Goal: Task Accomplishment & Management: Use online tool/utility

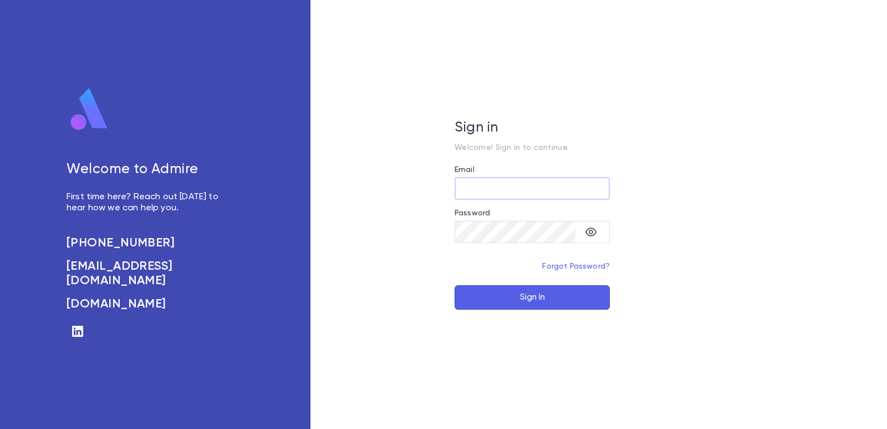
type input "**********"
click at [505, 289] on button "Sign In" at bounding box center [532, 297] width 155 height 24
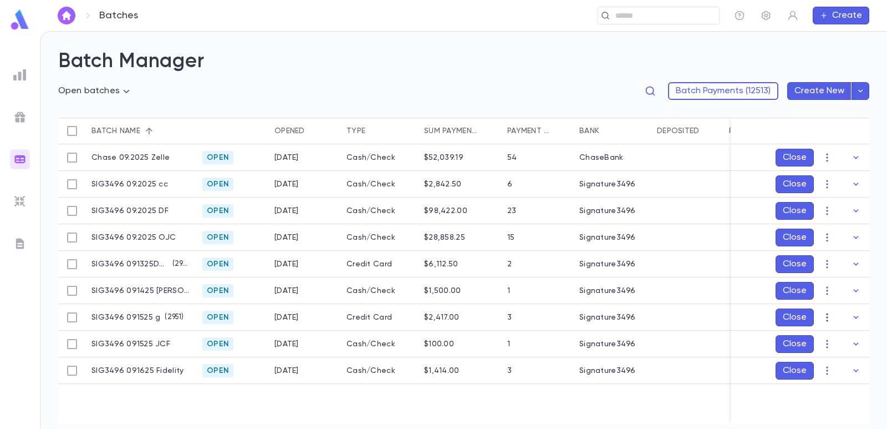
click at [821, 317] on button "button" at bounding box center [827, 317] width 18 height 18
click at [822, 348] on li "Edit" at bounding box center [838, 357] width 84 height 18
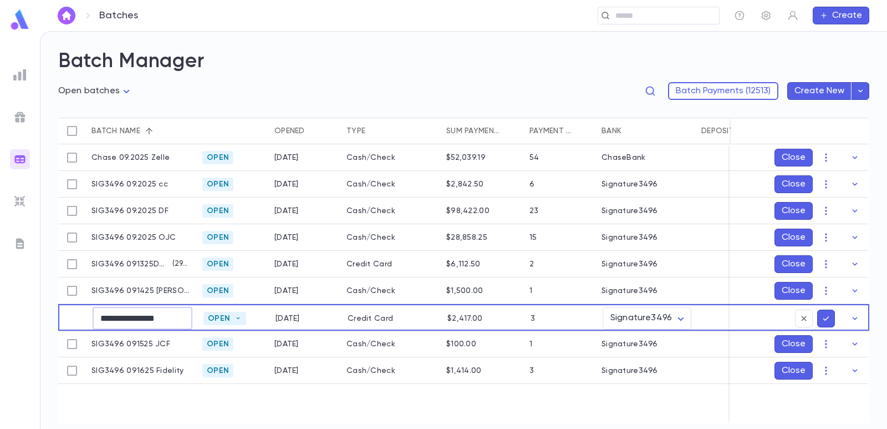
click at [172, 316] on input "**********" at bounding box center [143, 318] width 100 height 22
type input "**********"
click at [827, 319] on icon "submit" at bounding box center [826, 318] width 10 height 11
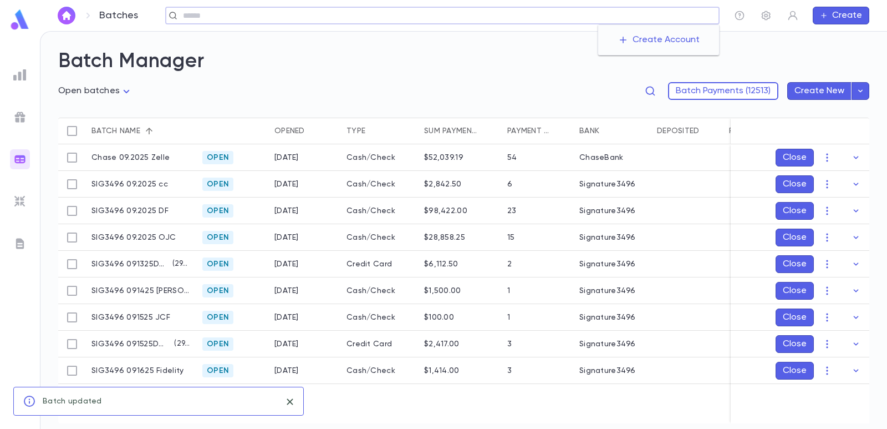
click at [650, 17] on input "text" at bounding box center [447, 16] width 535 height 11
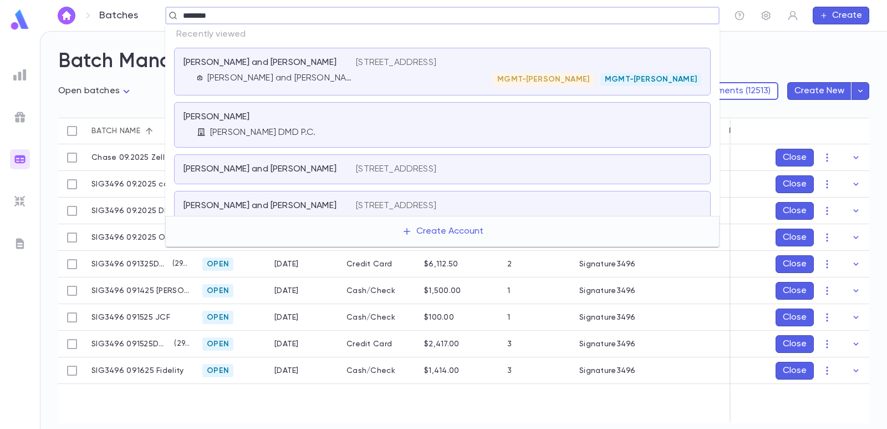
type input "*********"
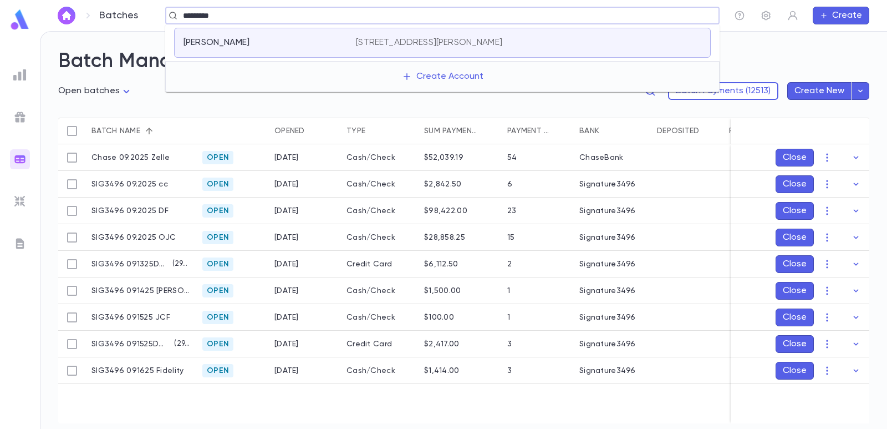
click at [425, 42] on p "58 Lord Ave, Lawrence NY 11559" at bounding box center [429, 42] width 146 height 11
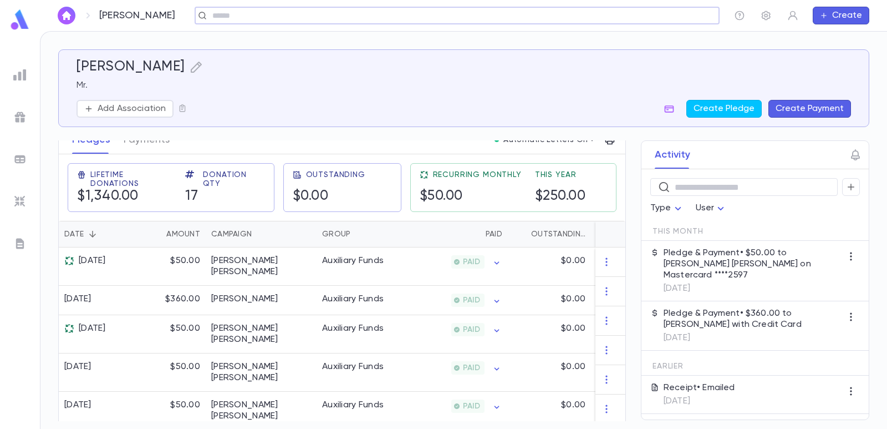
scroll to position [166, 0]
click at [23, 162] on img at bounding box center [19, 158] width 13 height 13
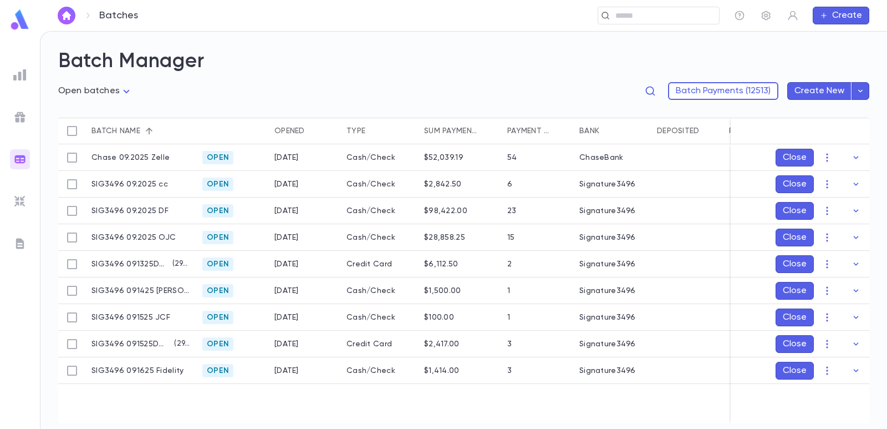
click at [18, 78] on img at bounding box center [19, 74] width 13 height 13
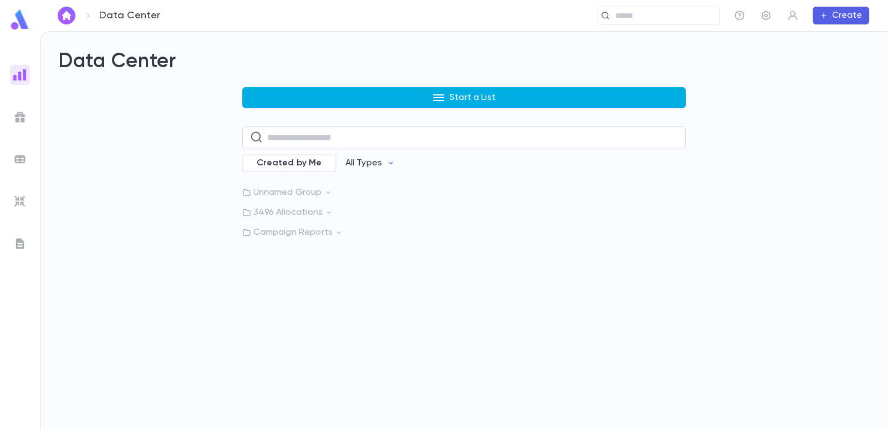
click at [410, 98] on button "Start a List" at bounding box center [464, 97] width 444 height 21
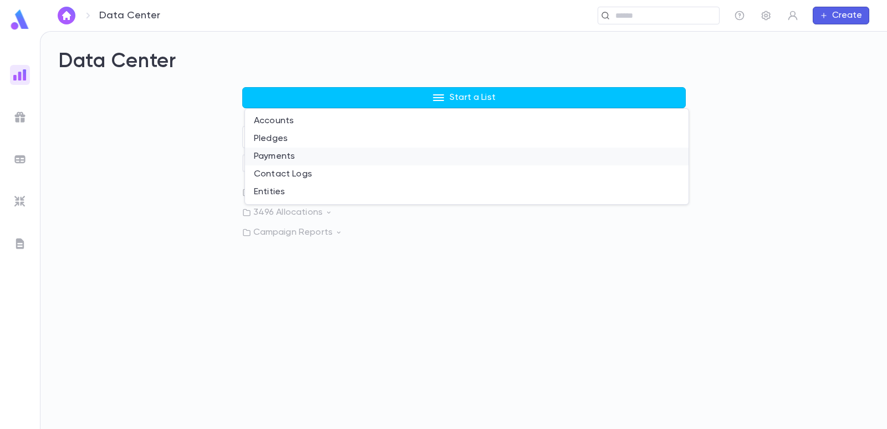
click at [319, 159] on li "Payments" at bounding box center [467, 156] width 444 height 18
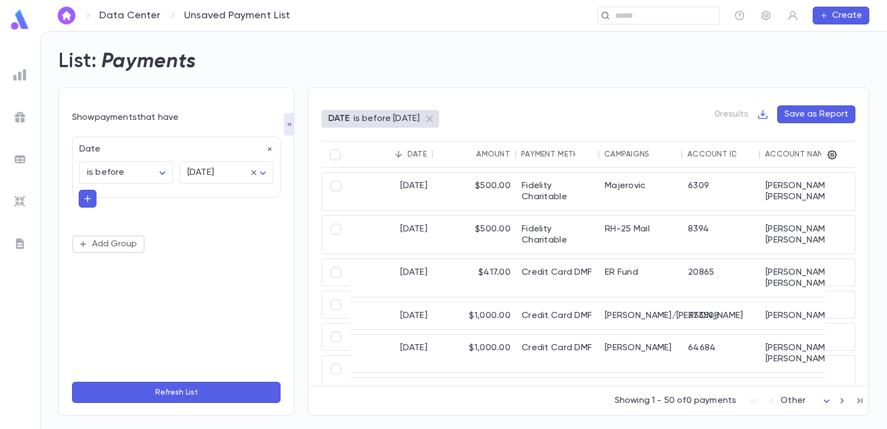
click at [269, 148] on icon "button" at bounding box center [270, 149] width 8 height 8
click at [131, 151] on button "Add Condition" at bounding box center [115, 152] width 86 height 18
click at [129, 152] on input "text" at bounding box center [171, 152] width 175 height 16
type input "****"
click at [125, 174] on li "Payment Method" at bounding box center [176, 174] width 208 height 18
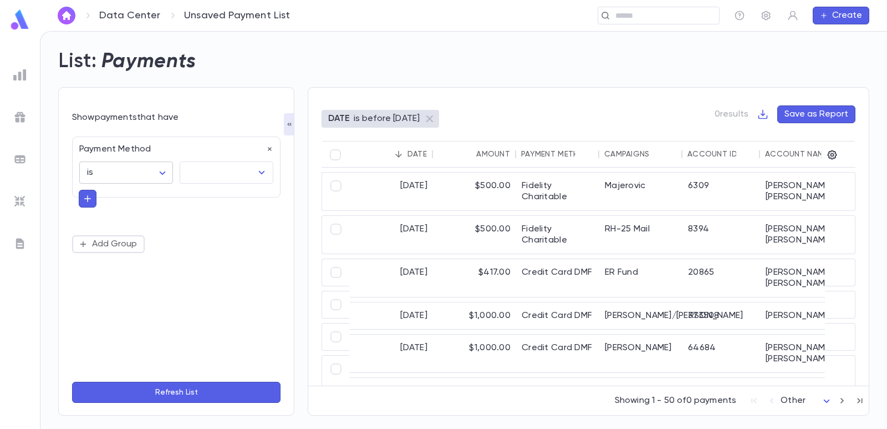
click at [131, 174] on body "Data Center Unsaved Payment List ​ Create List: Payments Show payments that hav…" at bounding box center [443, 230] width 887 height 398
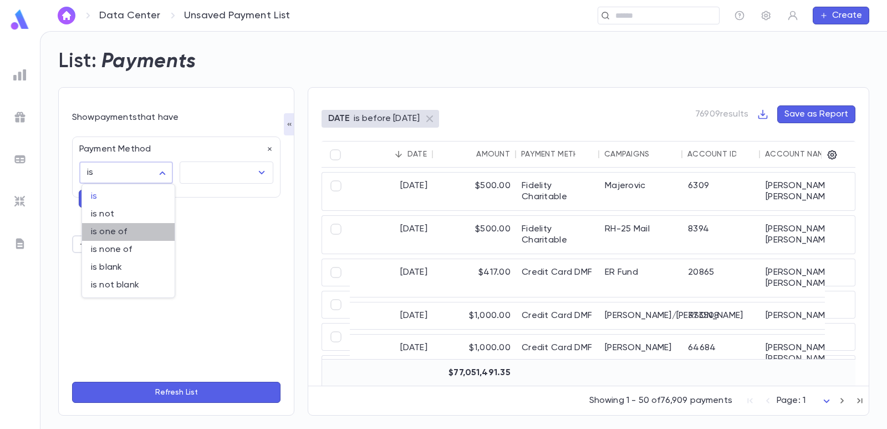
drag, startPoint x: 101, startPoint y: 229, endPoint x: 180, endPoint y: 198, distance: 84.9
click at [101, 229] on span "is one of" at bounding box center [128, 231] width 75 height 11
type input "**"
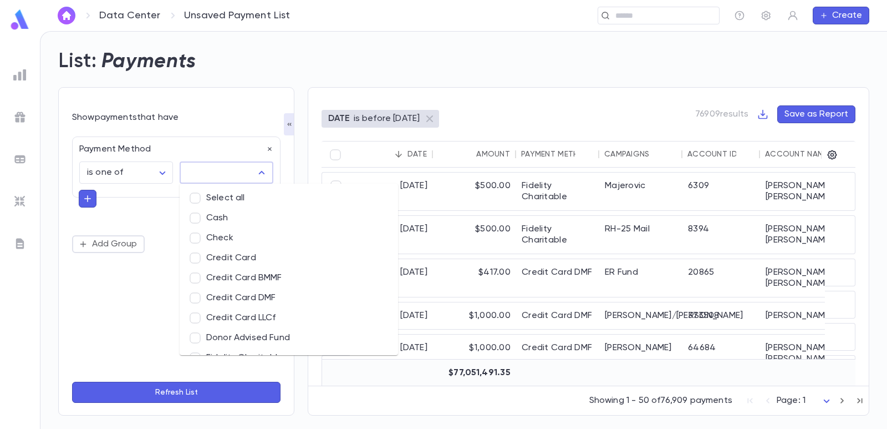
click at [221, 172] on input "text" at bounding box center [218, 172] width 67 height 21
click at [252, 222] on li "Cash" at bounding box center [289, 218] width 218 height 20
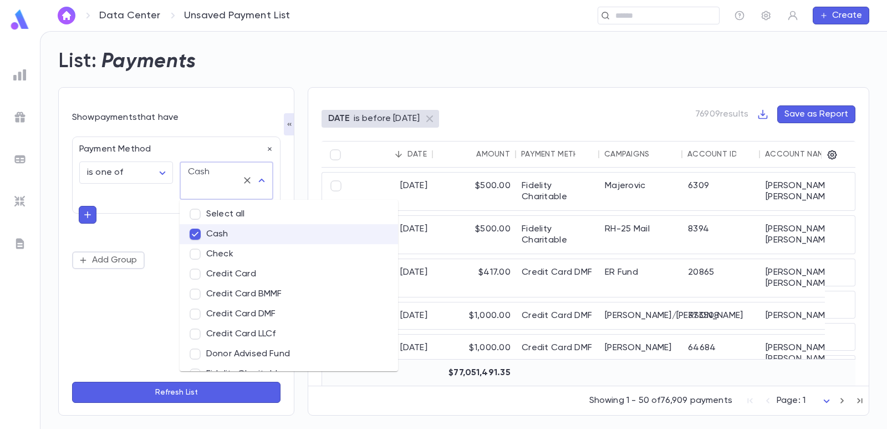
click at [250, 264] on li "Credit Card" at bounding box center [289, 274] width 218 height 20
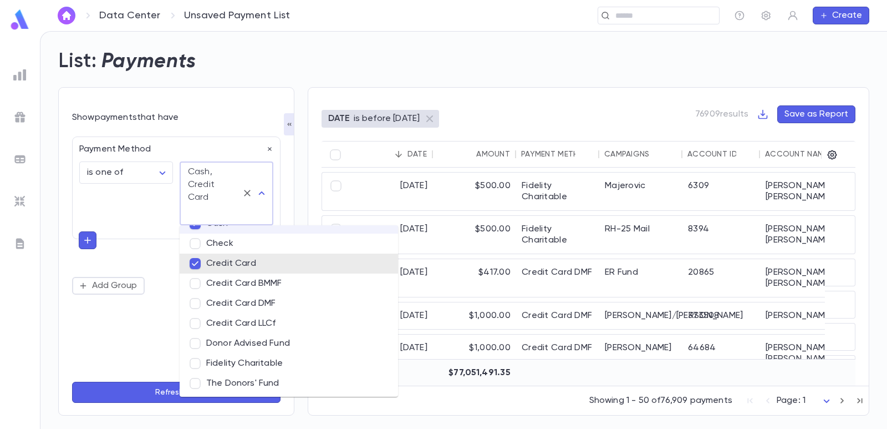
scroll to position [55, 0]
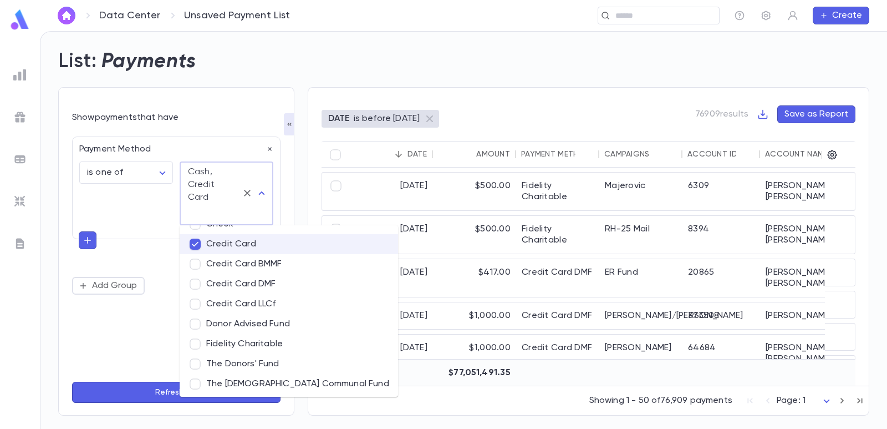
click at [262, 282] on li "Credit Card DMF" at bounding box center [289, 284] width 218 height 20
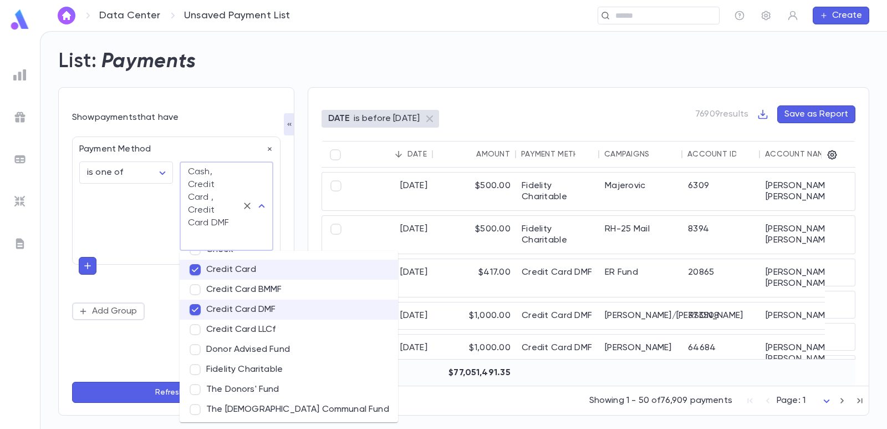
click at [259, 354] on li "Donor Advised Fund" at bounding box center [289, 349] width 218 height 20
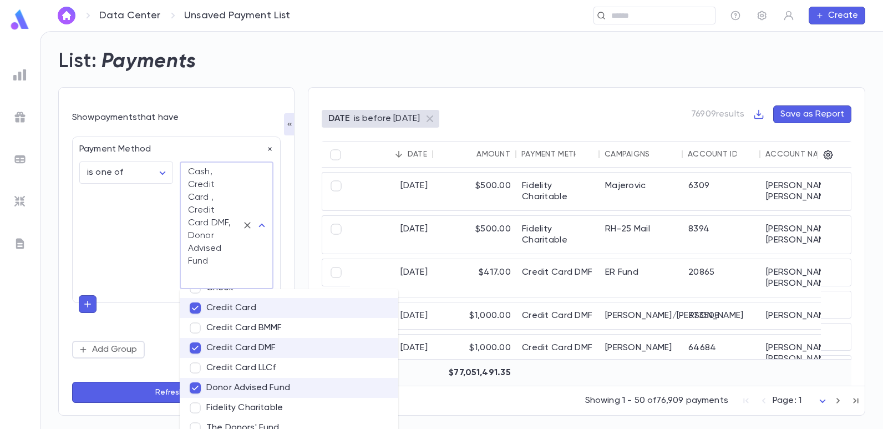
click at [248, 411] on li "Fidelity Charitable" at bounding box center [289, 408] width 218 height 20
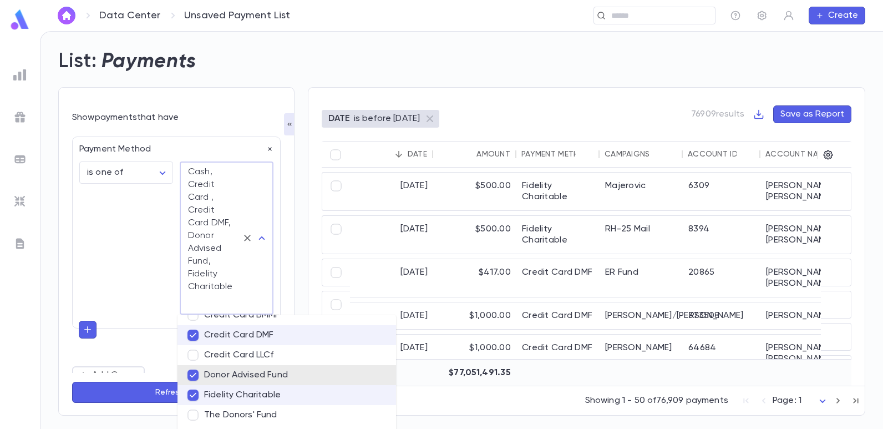
scroll to position [111, 0]
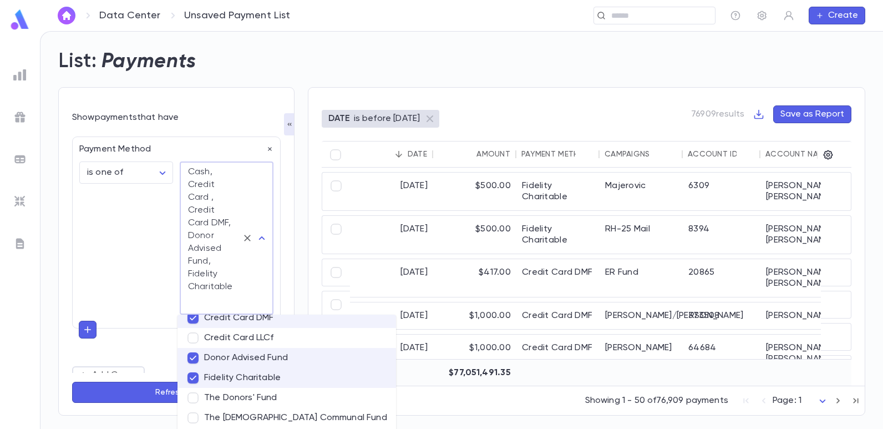
click at [241, 403] on li "The Donors' Fund" at bounding box center [286, 398] width 218 height 20
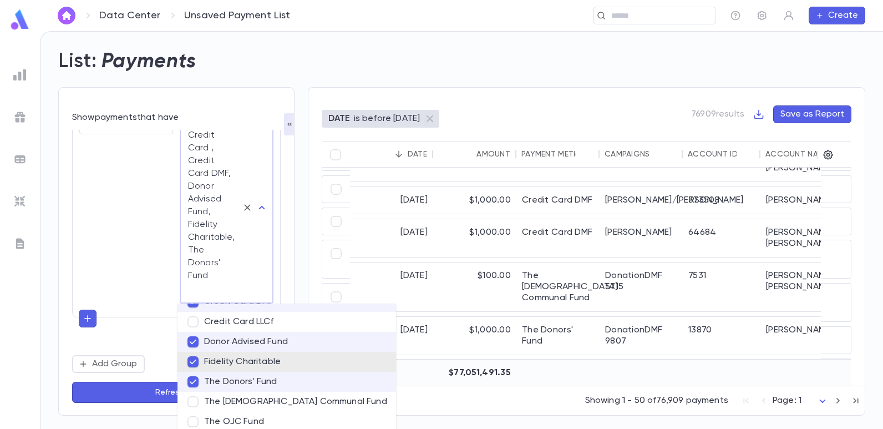
scroll to position [117, 0]
click at [228, 402] on li "The Jewish Communal Fund" at bounding box center [286, 400] width 218 height 20
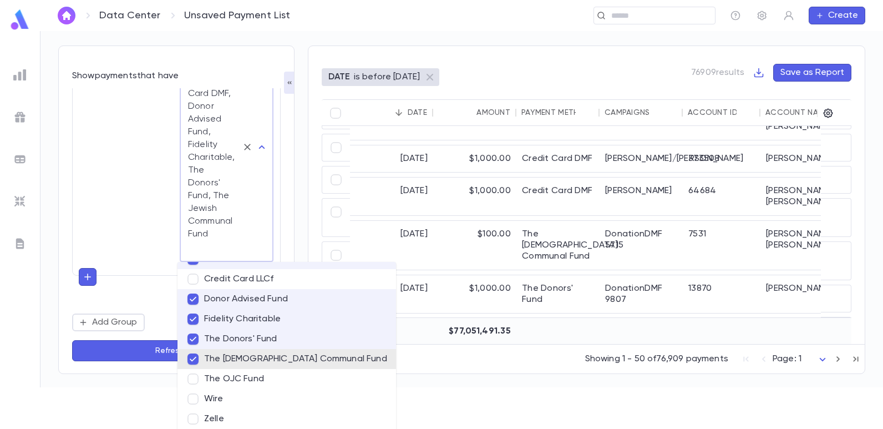
scroll to position [46, 0]
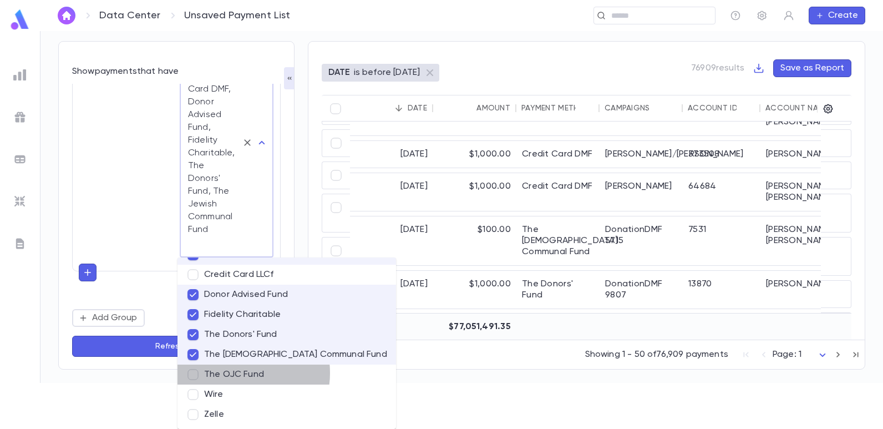
click at [235, 373] on li "The OJC Fund" at bounding box center [286, 374] width 218 height 20
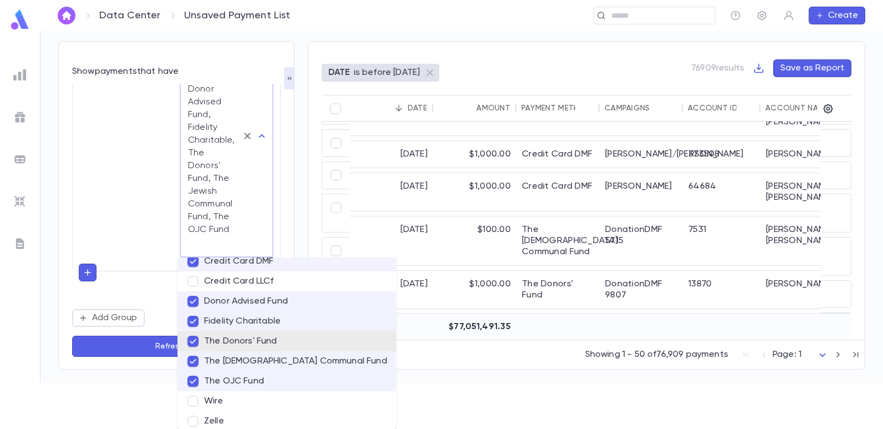
scroll to position [117, 0]
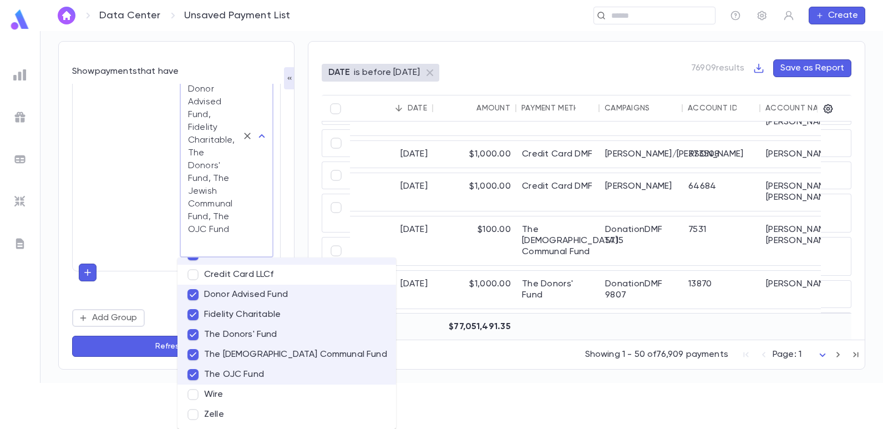
click at [235, 397] on li "Wire" at bounding box center [286, 394] width 218 height 20
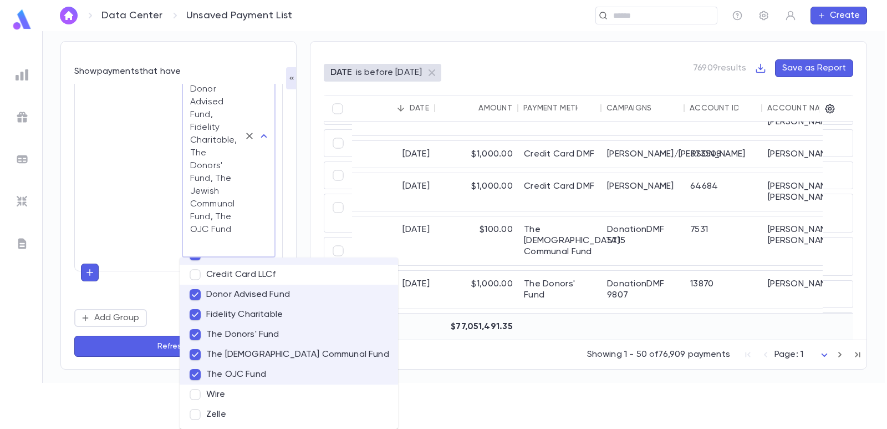
scroll to position [0, 0]
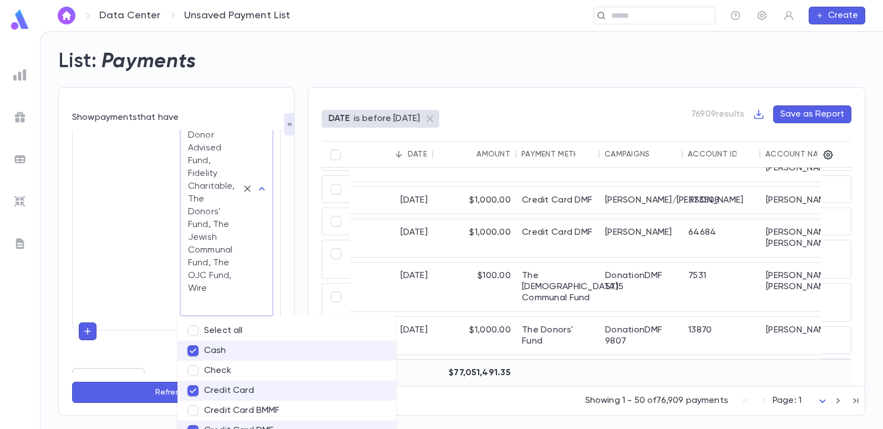
click at [127, 237] on div "Payment Method is one of ** ​ Cash, Credit Card , Credit Card DMF, Donor Advise…" at bounding box center [176, 210] width 208 height 349
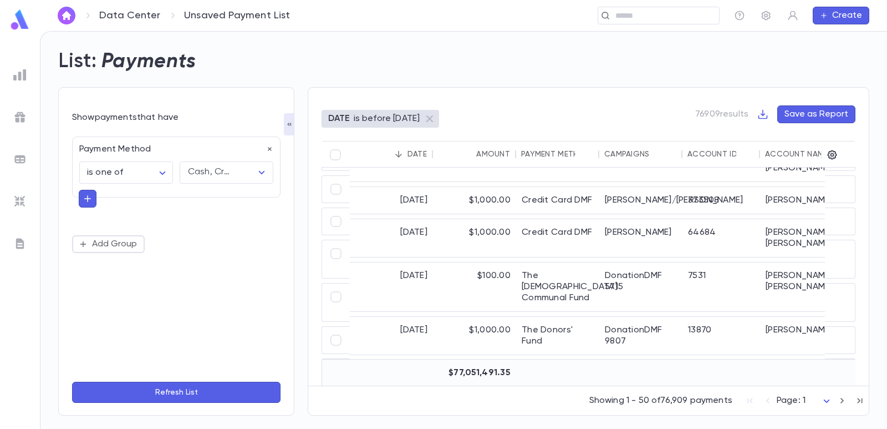
click at [89, 197] on icon "button" at bounding box center [88, 198] width 10 height 11
type input "***"
click at [117, 220] on li "Date" at bounding box center [176, 220] width 195 height 18
click at [108, 243] on body "Data Center Unsaved Payment List ​ Create List: Payments Show payments that hav…" at bounding box center [443, 230] width 887 height 398
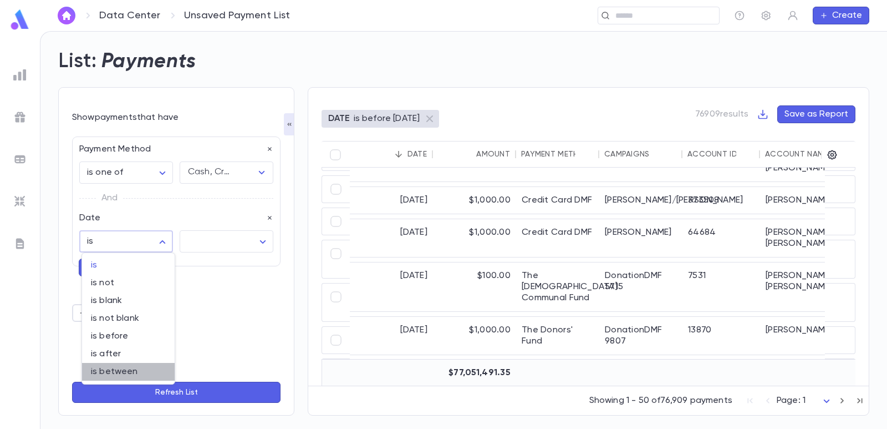
click at [118, 374] on span "is between" at bounding box center [128, 371] width 75 height 11
type input "*******"
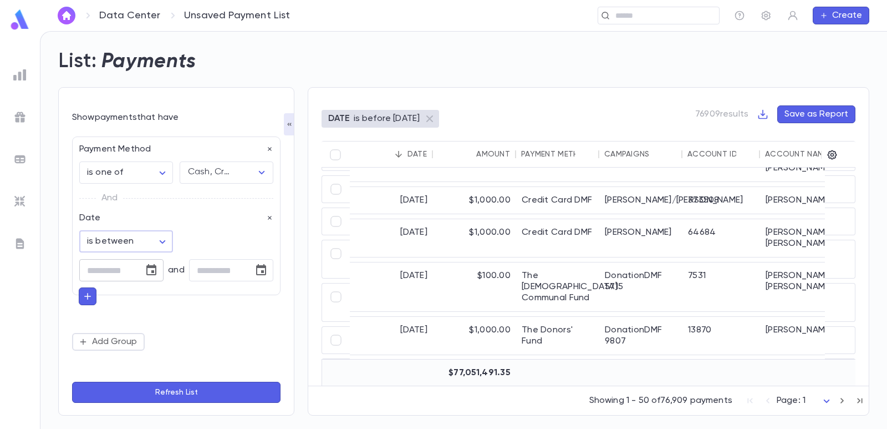
click at [152, 276] on icon "Choose date" at bounding box center [151, 269] width 13 height 13
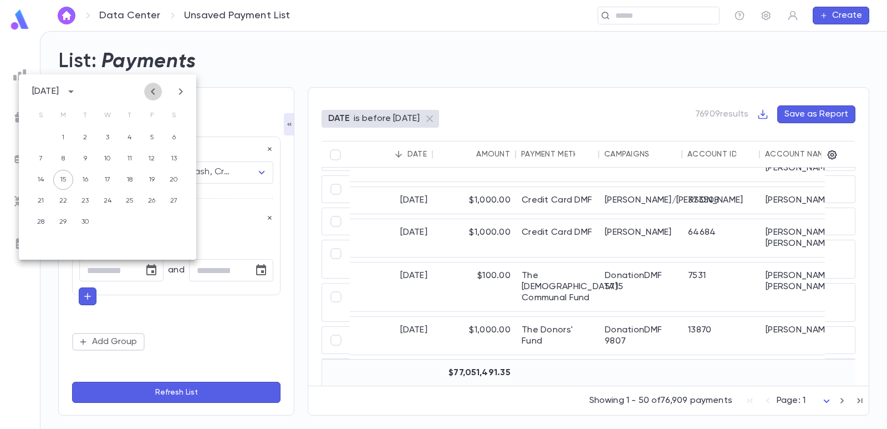
click at [155, 94] on icon "Previous month" at bounding box center [153, 91] width 4 height 7
click at [154, 219] on button "30" at bounding box center [152, 222] width 20 height 20
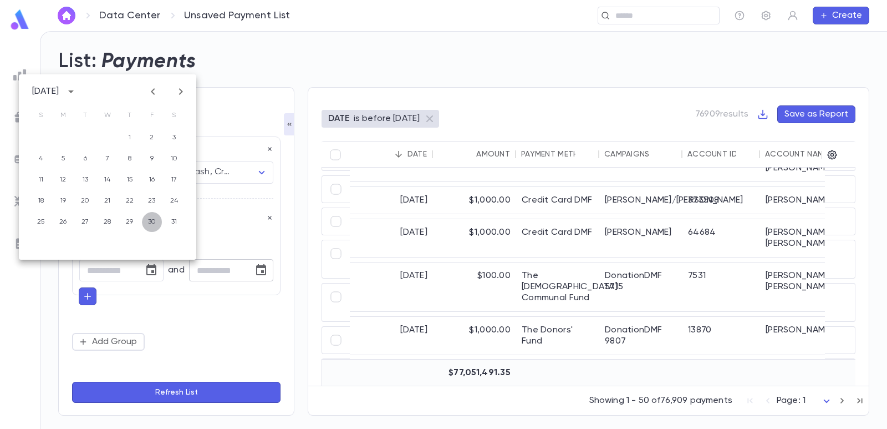
type input "**********"
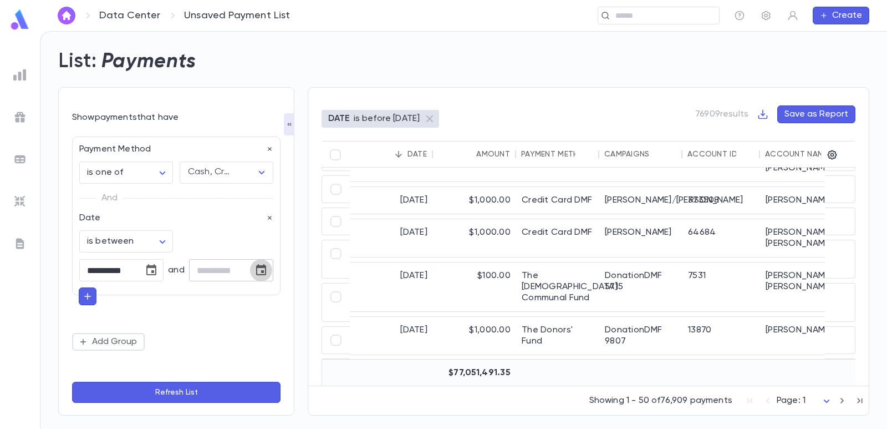
click at [259, 275] on icon "Choose date" at bounding box center [260, 269] width 13 height 13
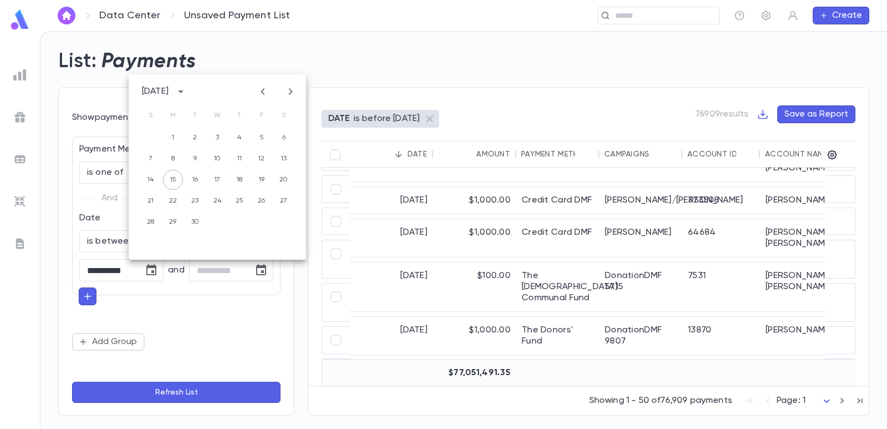
click at [262, 89] on icon "Previous month" at bounding box center [262, 91] width 13 height 13
click at [177, 222] on button "30" at bounding box center [173, 222] width 20 height 20
type input "**********"
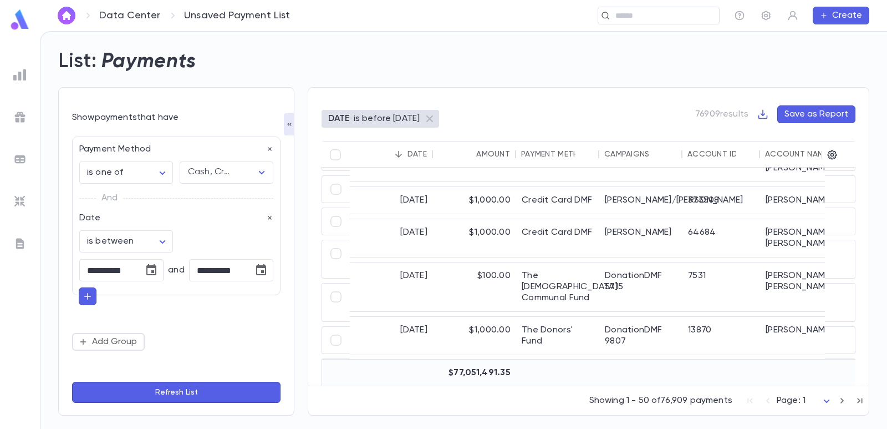
click at [161, 389] on button "Refresh List" at bounding box center [176, 391] width 208 height 21
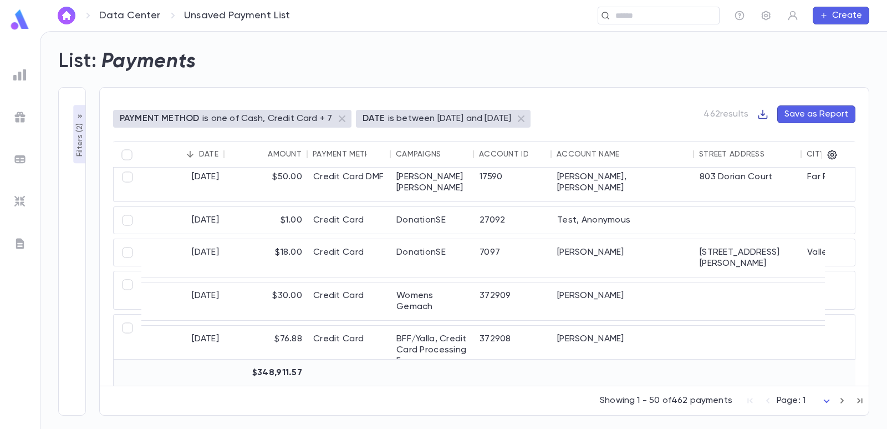
click at [767, 118] on icon "button" at bounding box center [762, 114] width 9 height 9
click at [770, 135] on li "Download CSV" at bounding box center [802, 136] width 80 height 18
click at [832, 157] on icon "button" at bounding box center [832, 154] width 11 height 11
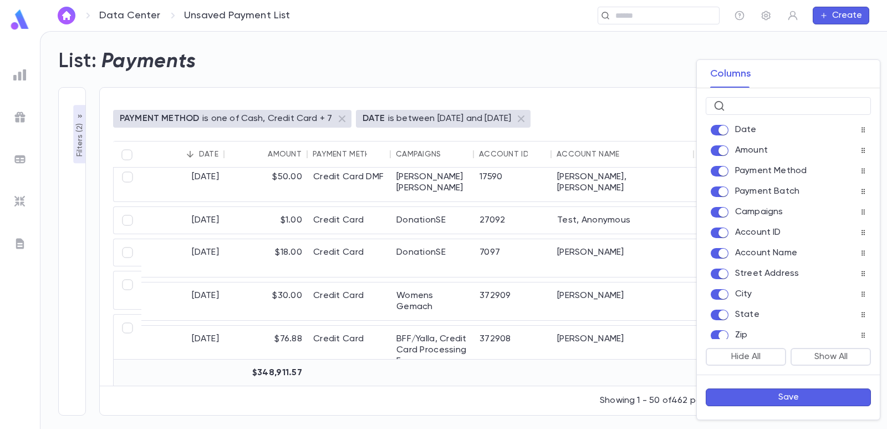
click at [783, 398] on button "Save" at bounding box center [788, 397] width 165 height 18
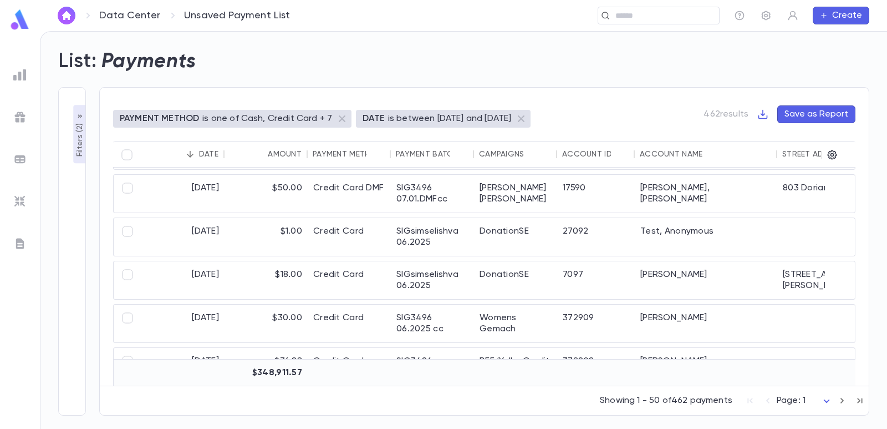
scroll to position [122, 0]
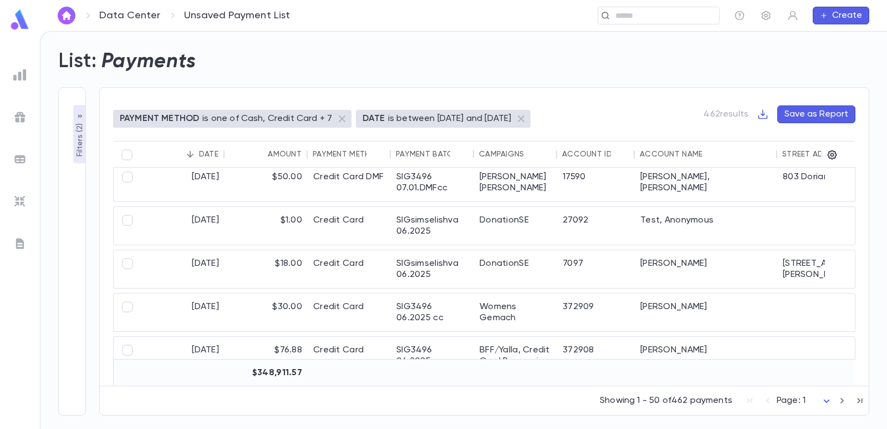
click at [761, 115] on icon "button" at bounding box center [762, 114] width 11 height 11
click at [772, 135] on li "Download CSV" at bounding box center [802, 136] width 80 height 18
click at [632, 11] on input "text" at bounding box center [655, 16] width 86 height 11
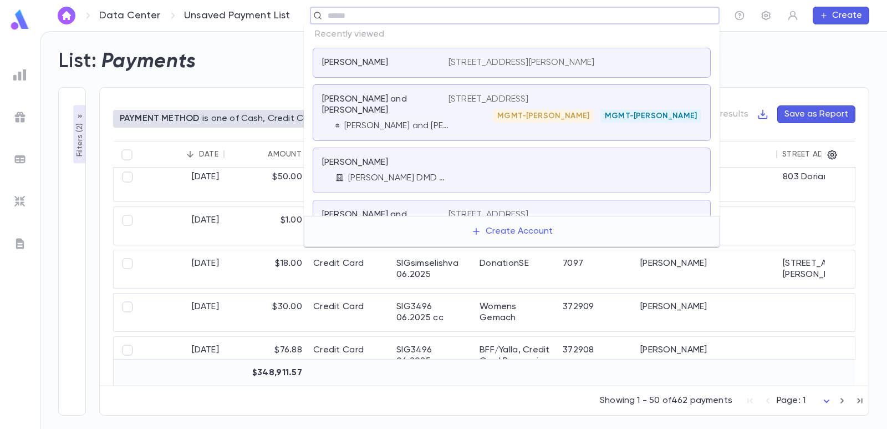
click at [431, 70] on div "Adler, Eli 58 Lord Ave, Lawrence NY 11559" at bounding box center [512, 63] width 398 height 30
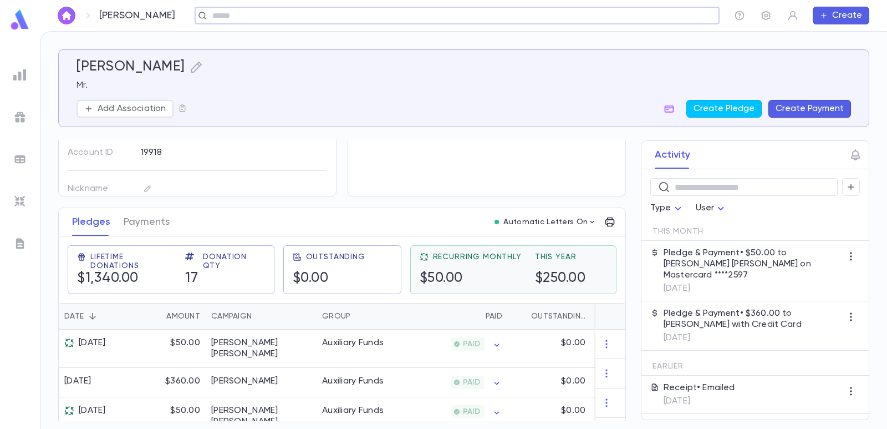
scroll to position [111, 0]
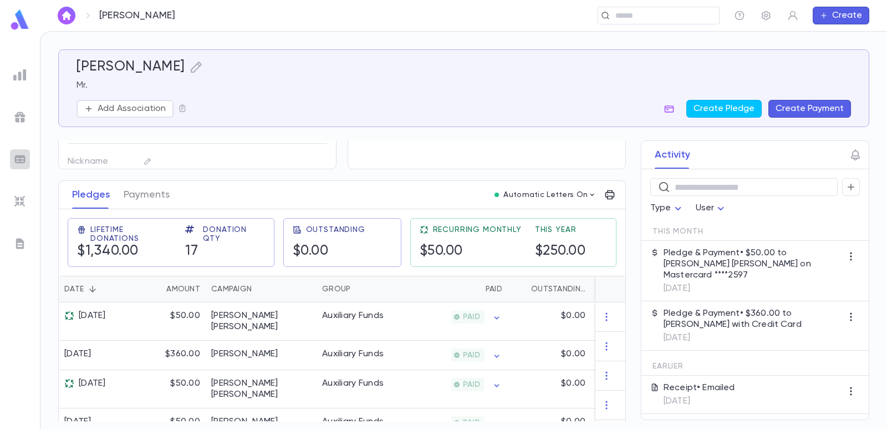
click at [22, 159] on img at bounding box center [19, 158] width 13 height 13
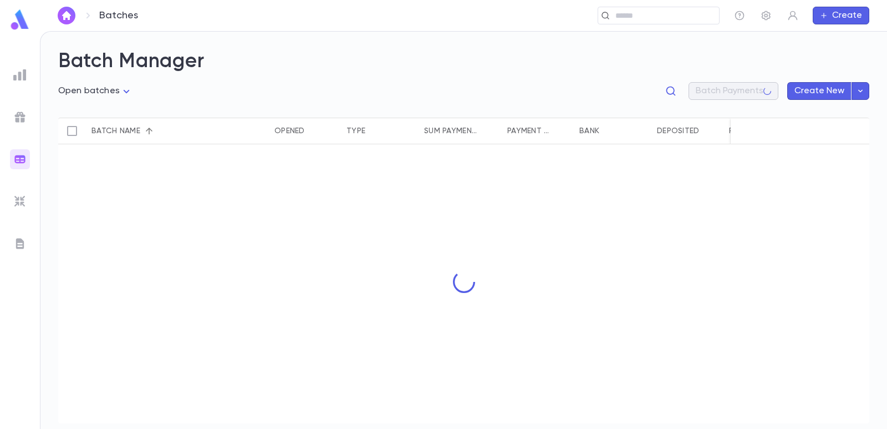
type input "**********"
